Goal: Task Accomplishment & Management: Manage account settings

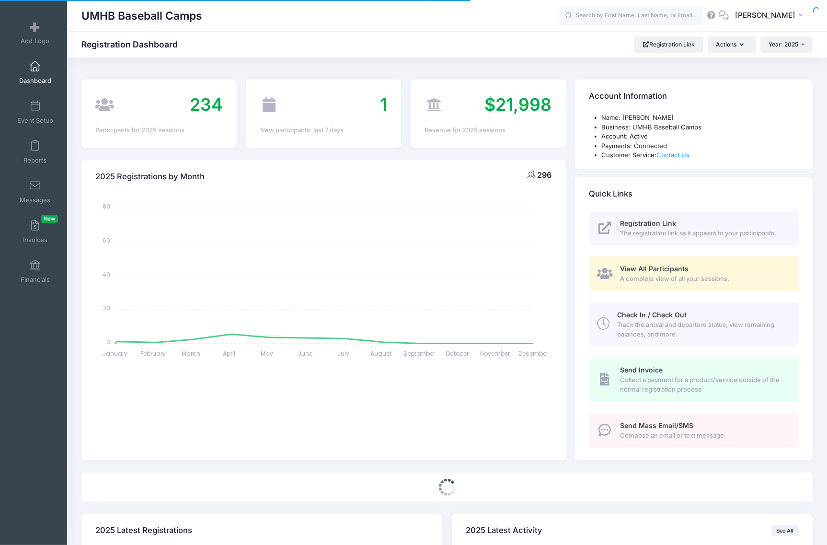
select select
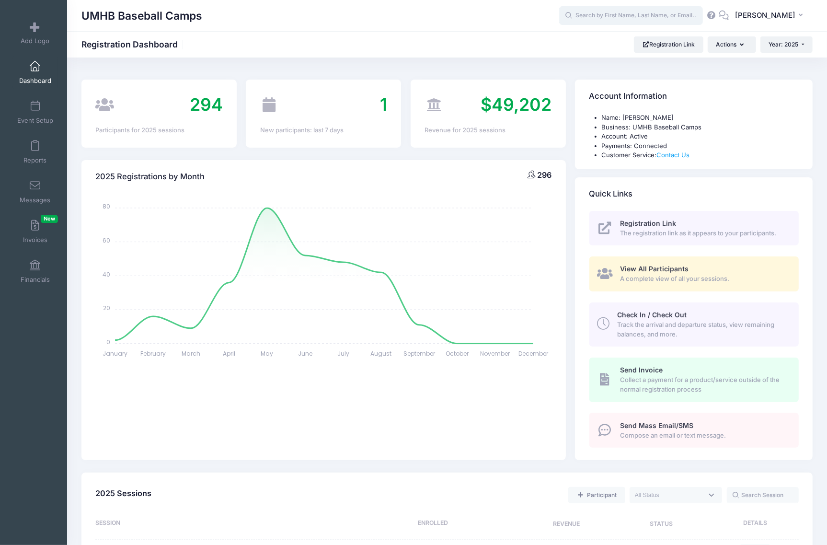
click at [668, 17] on input "text" at bounding box center [631, 15] width 144 height 19
click at [630, 37] on p "Timothy Clif ford" at bounding box center [649, 41] width 158 height 10
type input "Timothy Clifford (The Crusader Prospect Showcase Camp - Pitcher ONLY 2025, Oct-…"
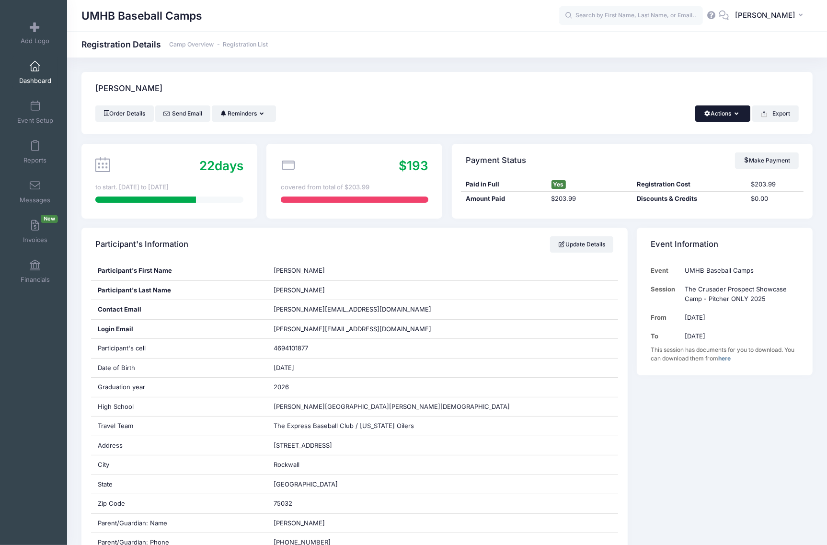
click at [731, 111] on button "Actions" at bounding box center [722, 113] width 55 height 16
click at [693, 178] on link "Change Session or Program" at bounding box center [690, 179] width 111 height 29
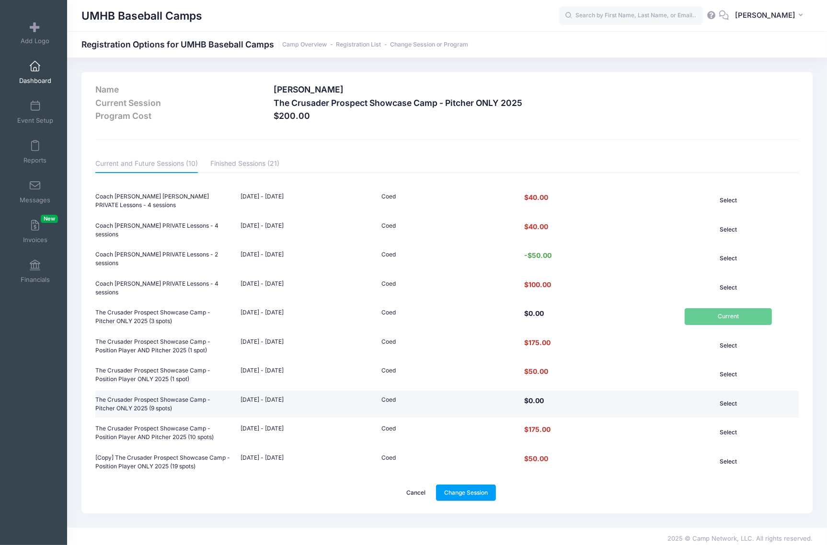
click at [726, 399] on button "Select" at bounding box center [729, 403] width 88 height 16
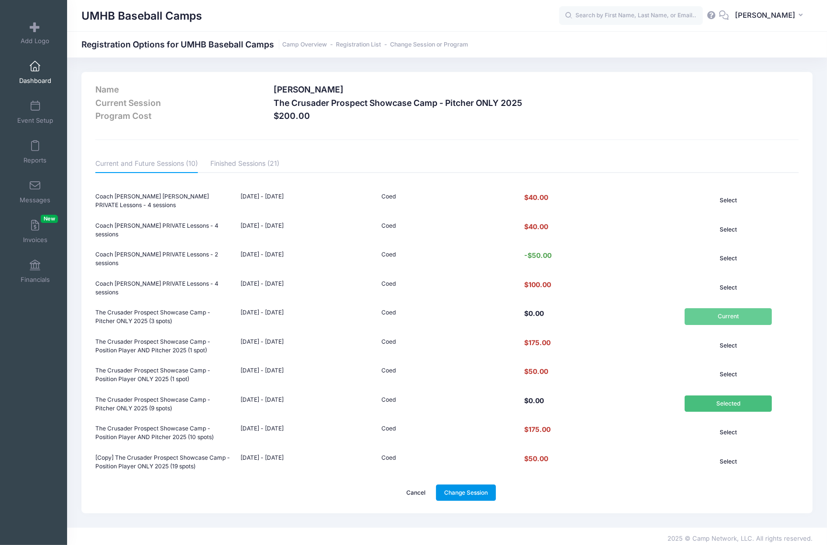
click at [462, 487] on link "Change Session" at bounding box center [466, 493] width 60 height 16
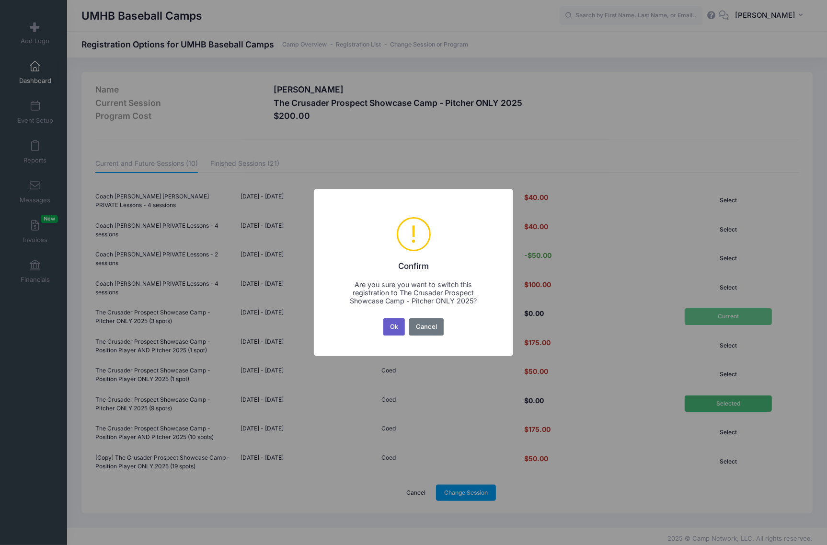
click at [396, 325] on button "Ok" at bounding box center [394, 326] width 22 height 17
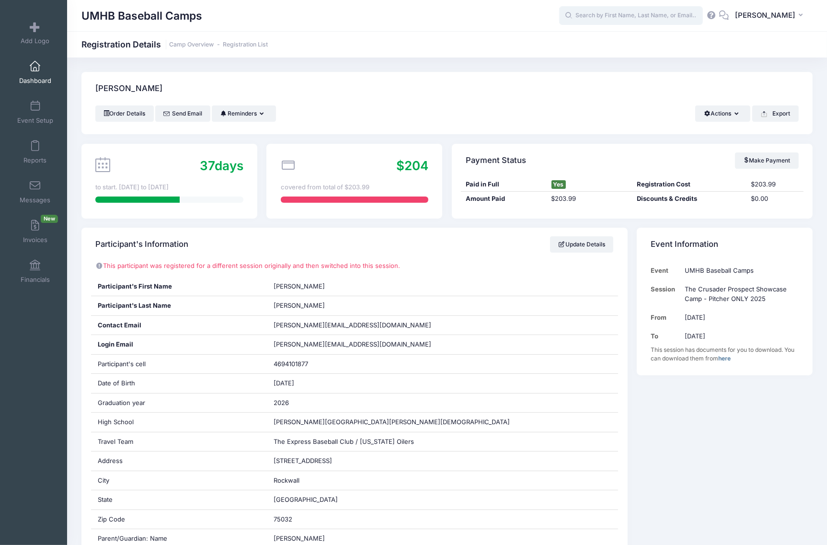
click at [601, 12] on input "text" at bounding box center [631, 15] width 144 height 19
click at [625, 37] on strong "[PERSON_NAME]" at bounding box center [653, 40] width 56 height 8
type input "[PERSON_NAME] (The Crusader Prospect Showcase Camp - Position Player AND Pitche…"
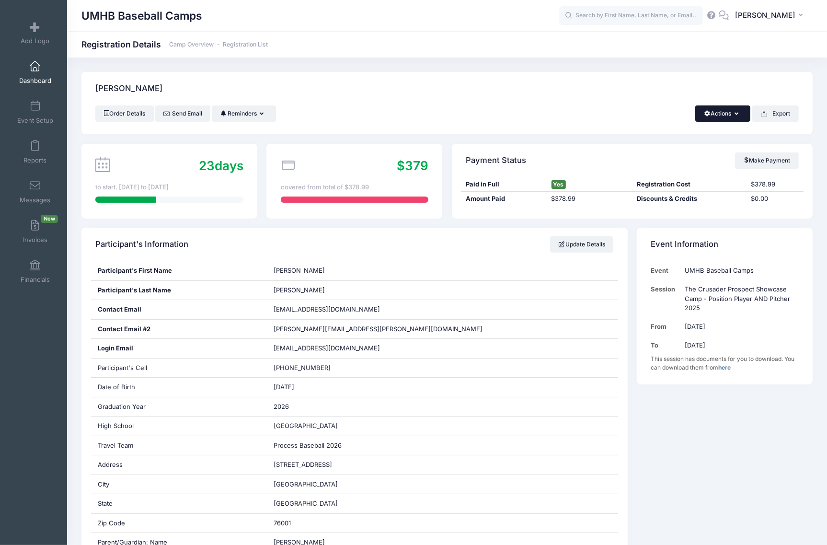
click at [730, 115] on button "Actions" at bounding box center [722, 113] width 55 height 16
click at [683, 169] on link "Change Session or Program" at bounding box center [690, 179] width 111 height 29
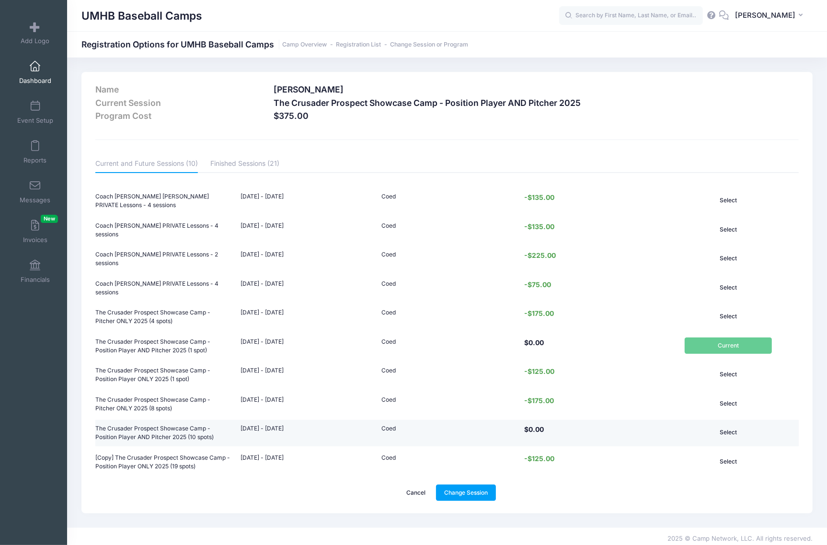
click at [722, 426] on button "Select" at bounding box center [729, 432] width 88 height 16
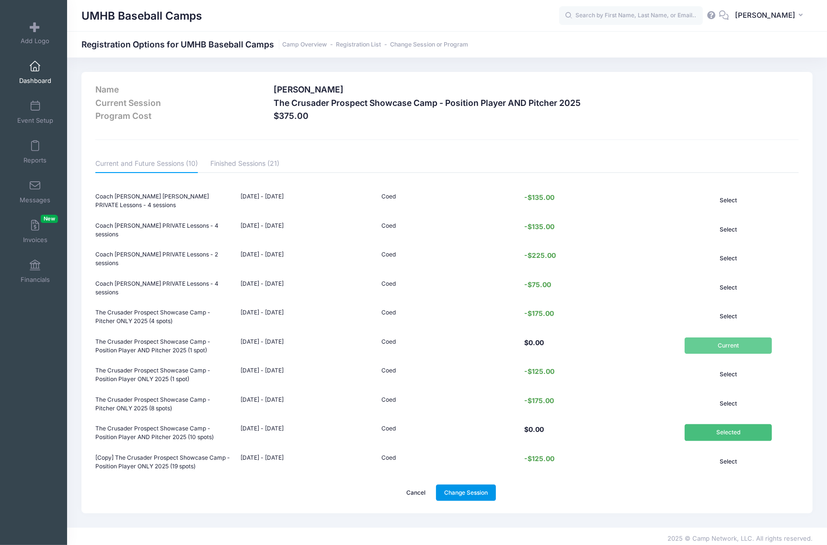
click at [474, 494] on link "Change Session" at bounding box center [466, 493] width 60 height 16
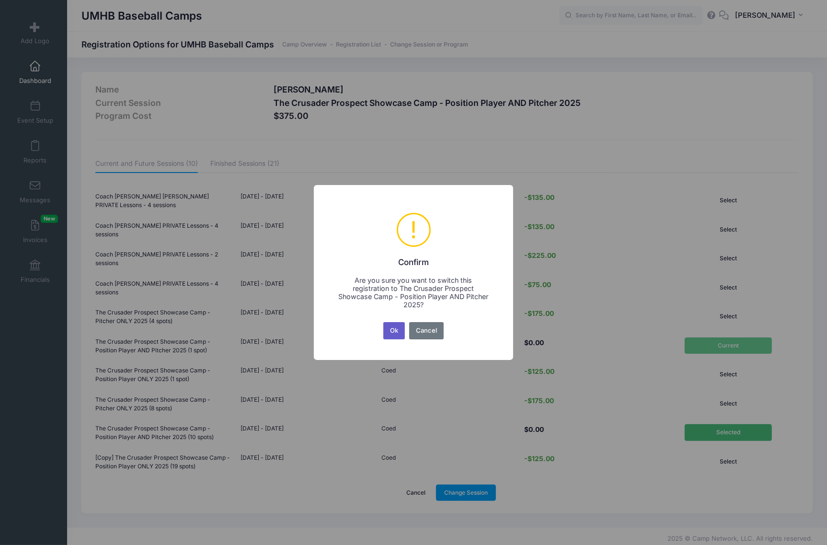
click at [386, 335] on button "Ok" at bounding box center [394, 330] width 22 height 17
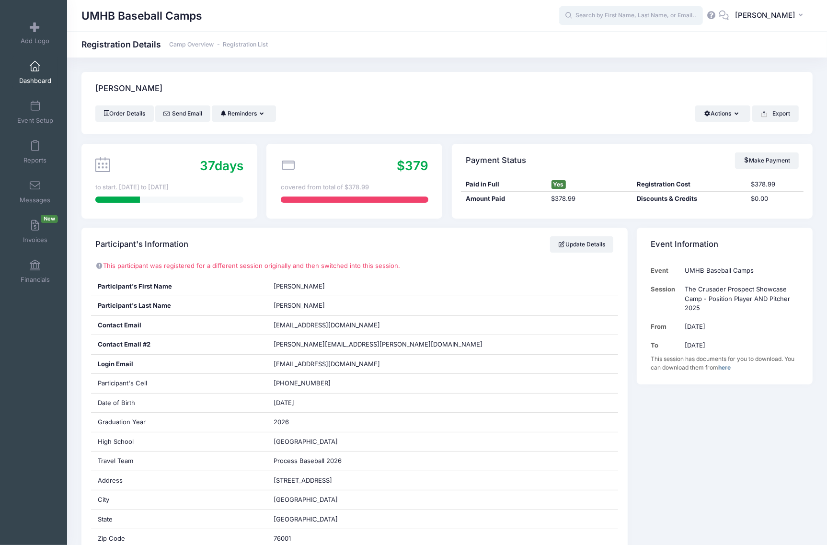
click at [633, 22] on input "text" at bounding box center [631, 15] width 144 height 19
click at [615, 43] on strong "[PERSON_NAME]" at bounding box center [614, 40] width 56 height 8
type input "Kace Cavin (The Crusader Prospect Showcase Camp - Position Player ONLY 2025, Oc…"
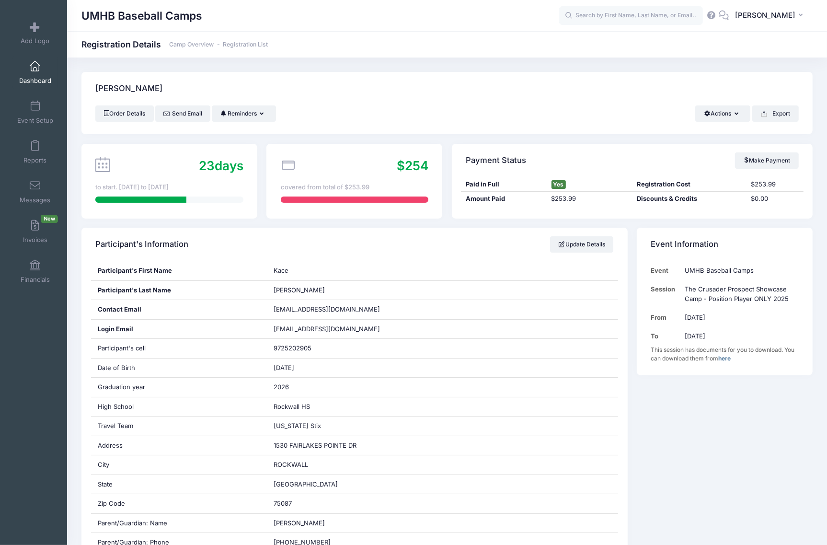
scroll to position [419, 0]
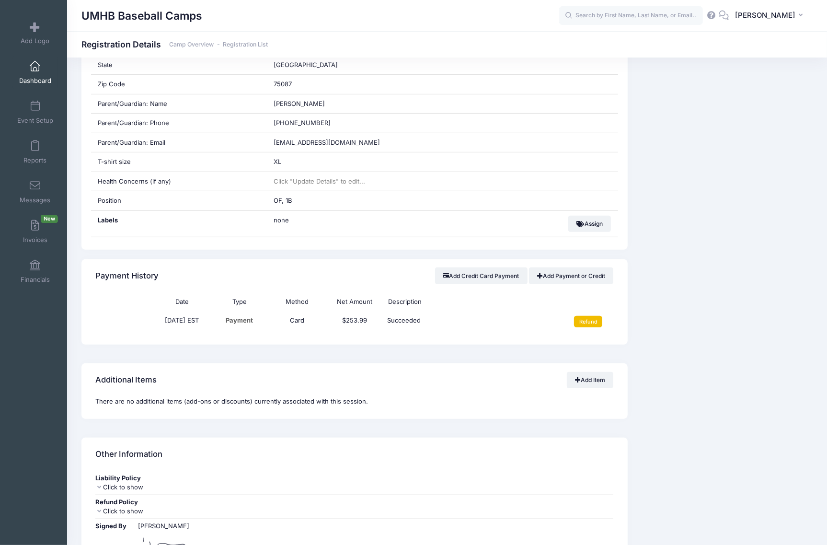
click at [579, 326] on input "Refund" at bounding box center [588, 322] width 28 height 12
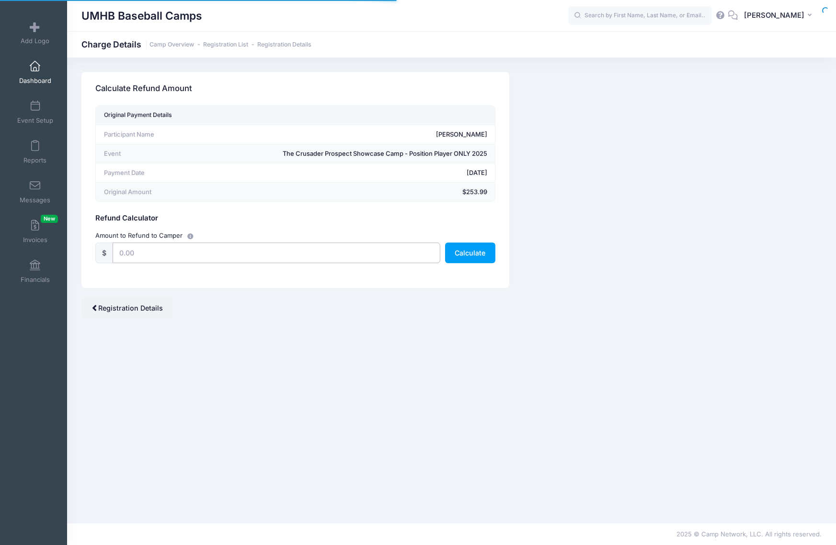
click at [277, 253] on input "text" at bounding box center [277, 253] width 328 height 21
type input "253.99"
click at [476, 252] on button "Calculate" at bounding box center [470, 253] width 50 height 21
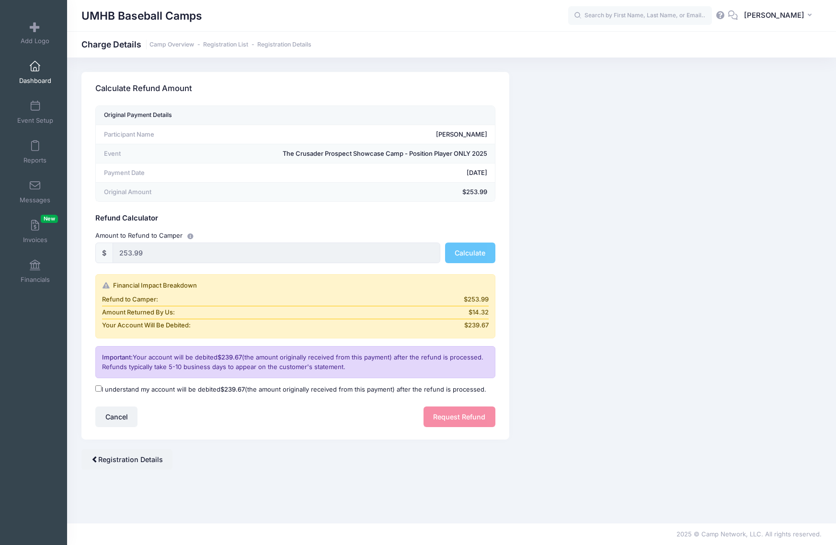
click at [97, 390] on input "I understand my account will be debited $239.67 (the amount originally received…" at bounding box center [98, 388] width 6 height 6
checkbox input "true"
click at [437, 423] on button "Request Refund" at bounding box center [460, 416] width 72 height 21
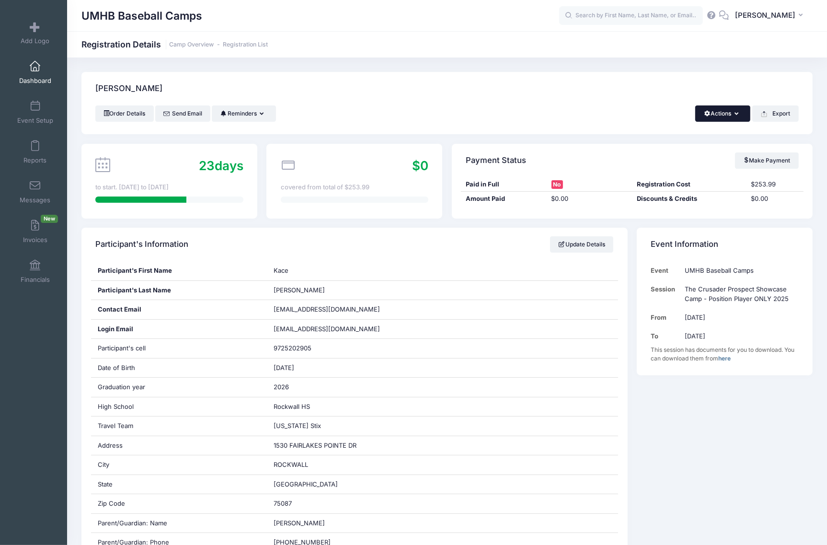
click at [715, 110] on button "Actions" at bounding box center [722, 113] width 55 height 16
click at [664, 203] on link "Delete" at bounding box center [690, 202] width 111 height 18
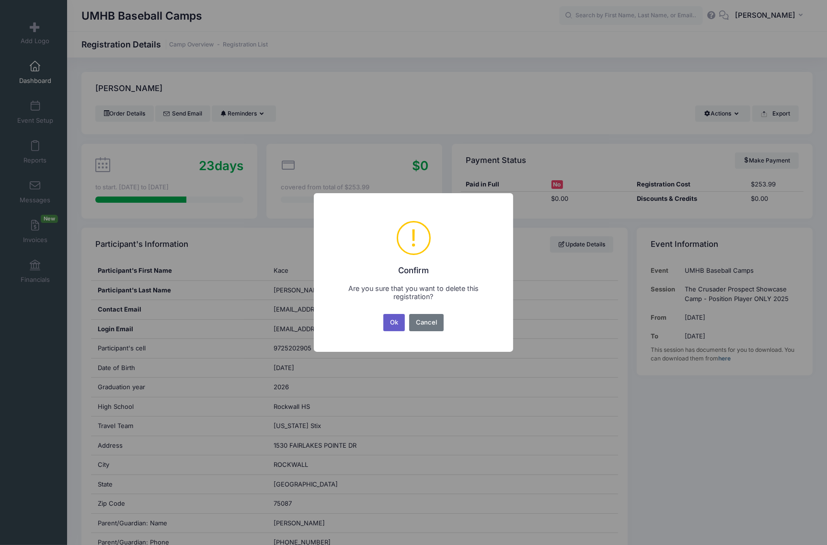
click at [393, 324] on button "Ok" at bounding box center [394, 322] width 22 height 17
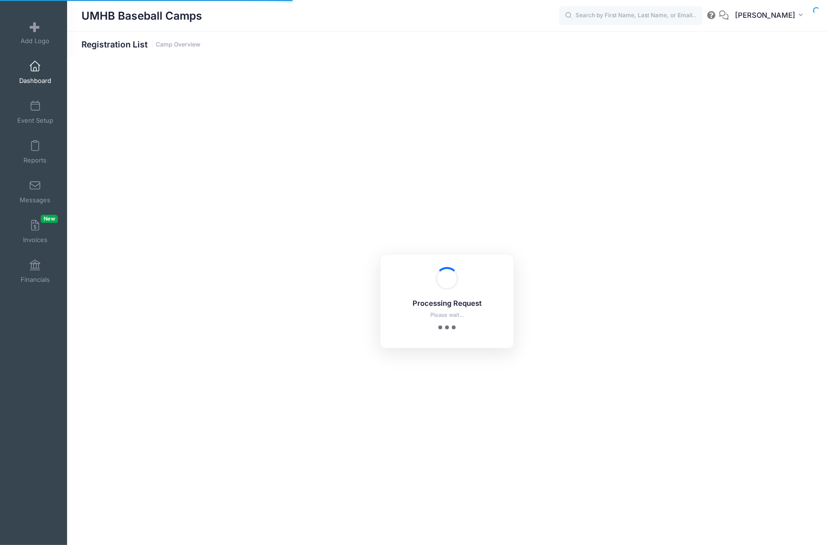
select select "10"
